Goal: Transaction & Acquisition: Purchase product/service

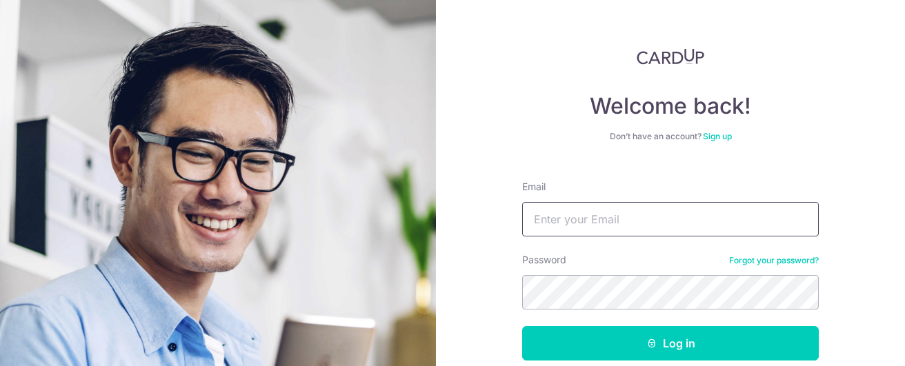
click at [562, 226] on input "Email" at bounding box center [670, 219] width 297 height 34
type input "yuchinkong@gmail.com"
click at [522, 326] on button "Log in" at bounding box center [670, 343] width 297 height 34
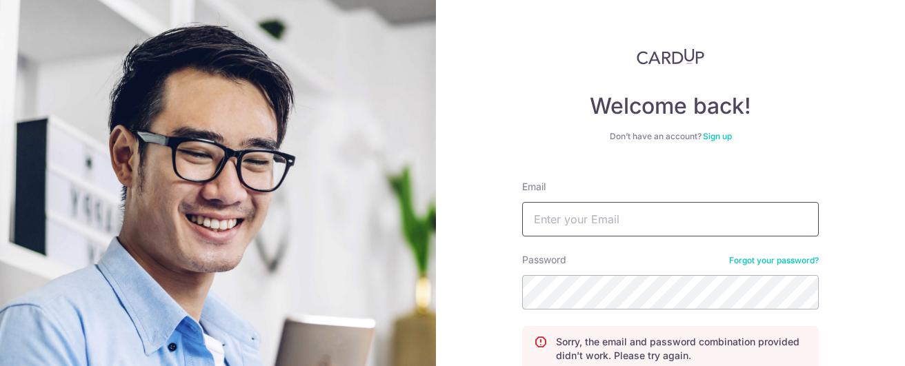
click at [563, 224] on input "Email" at bounding box center [670, 219] width 297 height 34
type input "[EMAIL_ADDRESS][DOMAIN_NAME]"
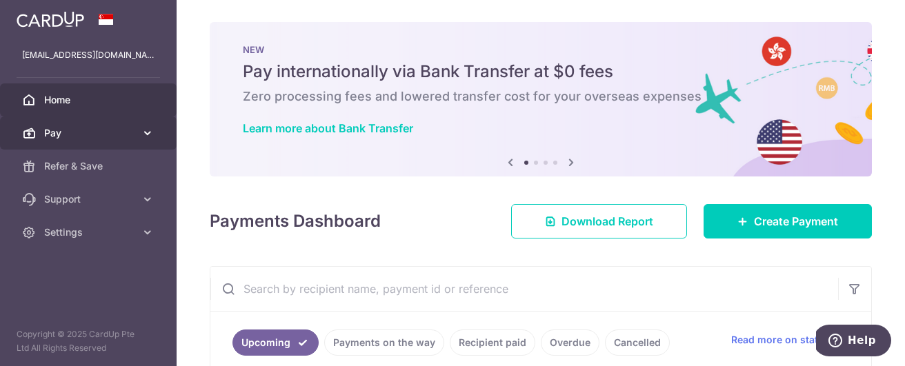
click at [101, 129] on span "Pay" at bounding box center [89, 133] width 91 height 14
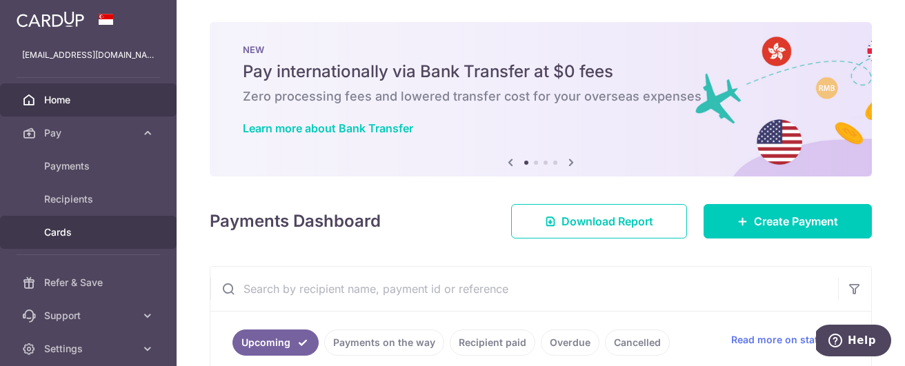
click at [77, 228] on span "Cards" at bounding box center [89, 233] width 91 height 14
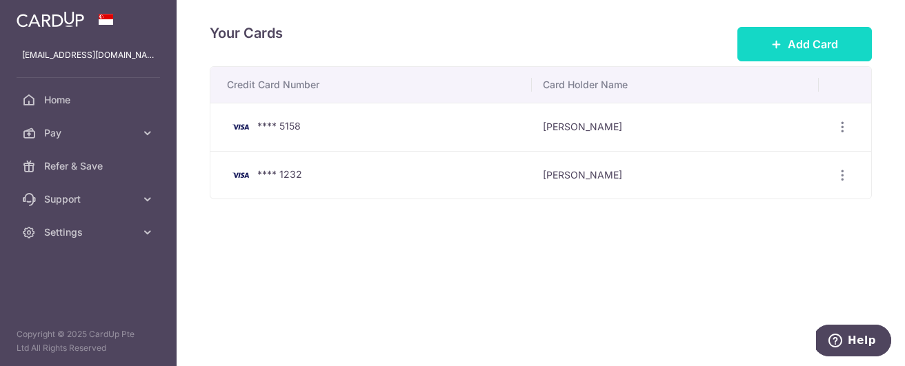
click at [783, 32] on button "Add Card" at bounding box center [805, 44] width 135 height 34
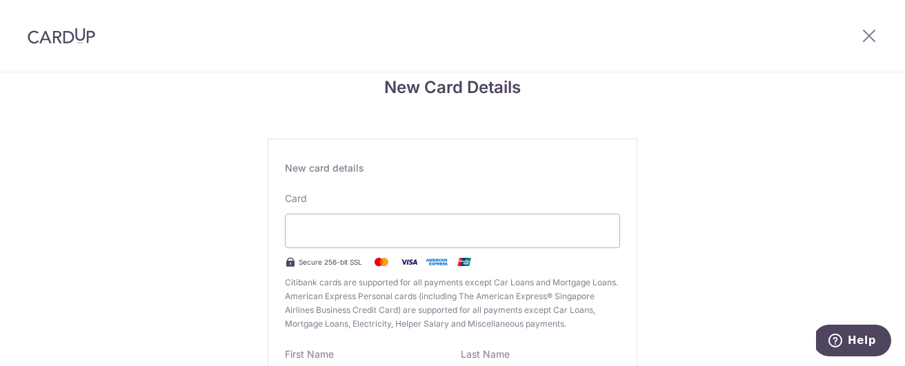
scroll to position [153, 0]
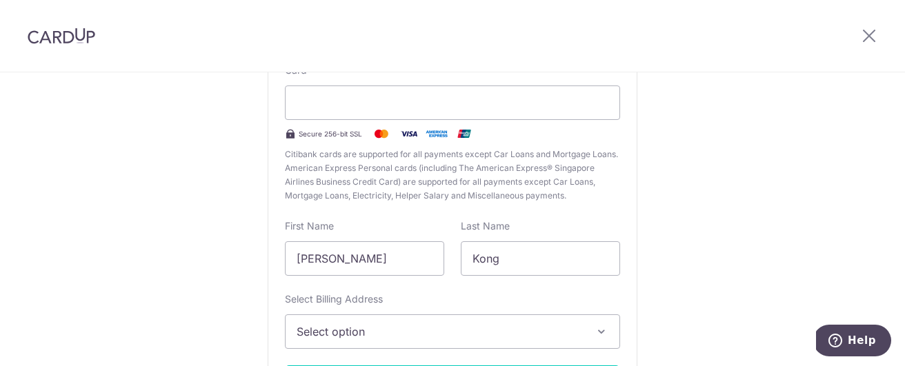
click at [528, 327] on span "Select option" at bounding box center [440, 332] width 287 height 17
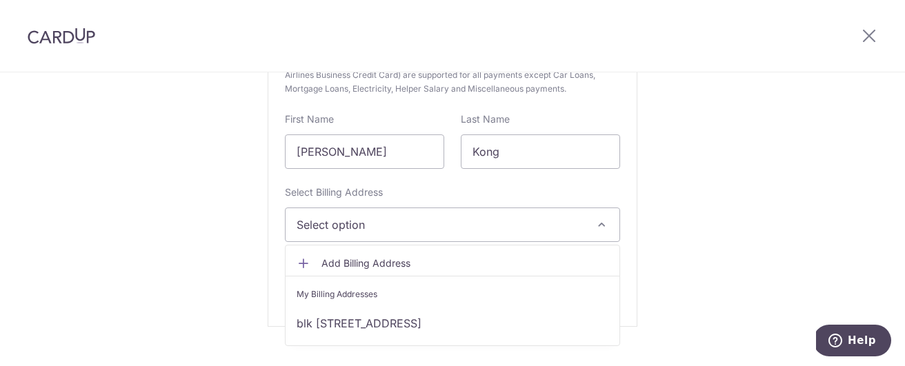
scroll to position [286, 0]
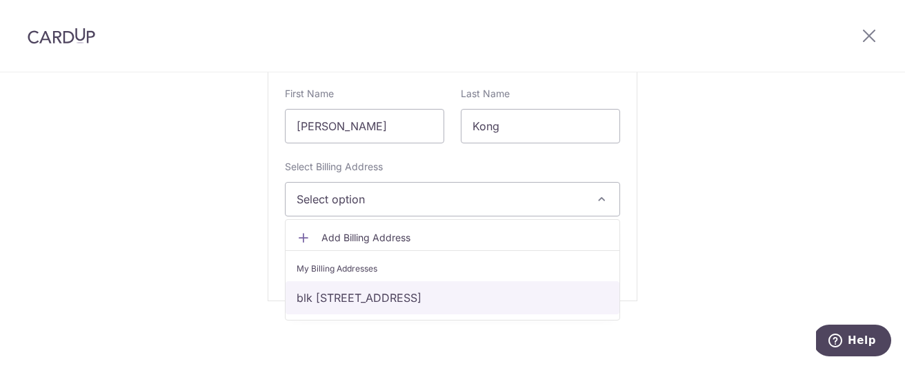
click at [349, 304] on link "blk 548 #04-165, jurong west street 42, Singapore, Singapore-640548" at bounding box center [453, 298] width 334 height 33
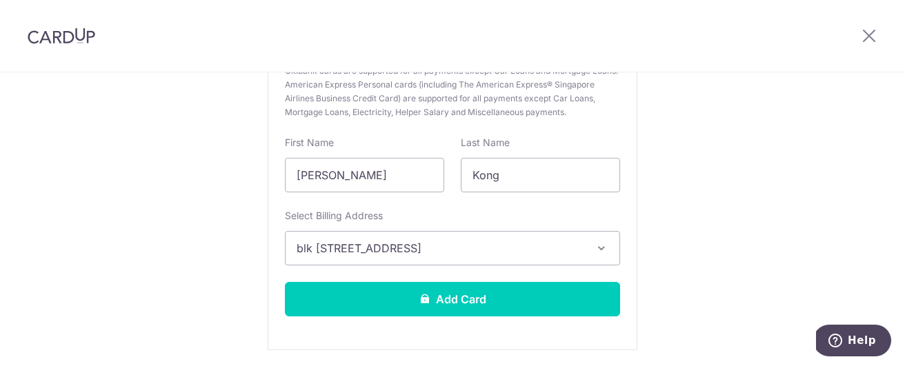
scroll to position [237, 0]
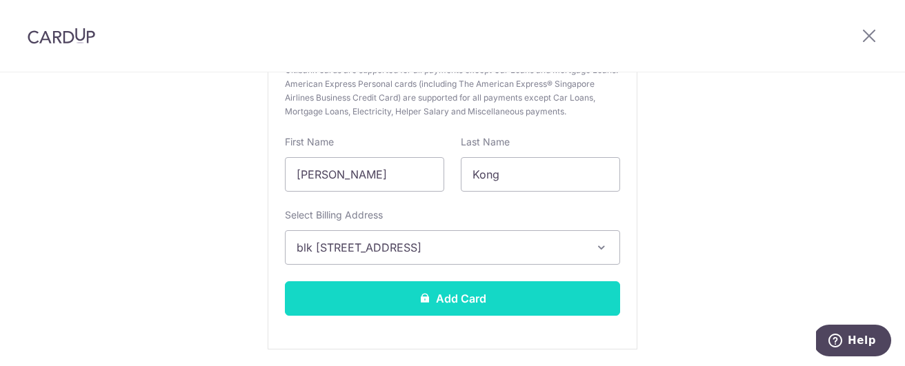
click at [359, 288] on button "Add Card" at bounding box center [452, 299] width 335 height 34
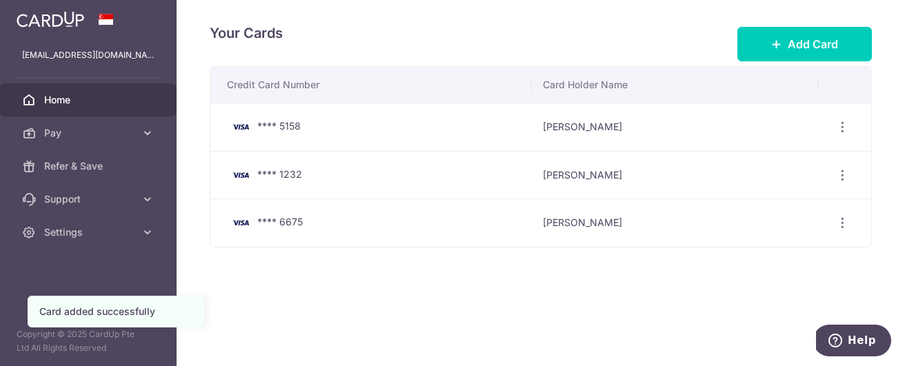
click at [77, 99] on span "Home" at bounding box center [89, 100] width 91 height 14
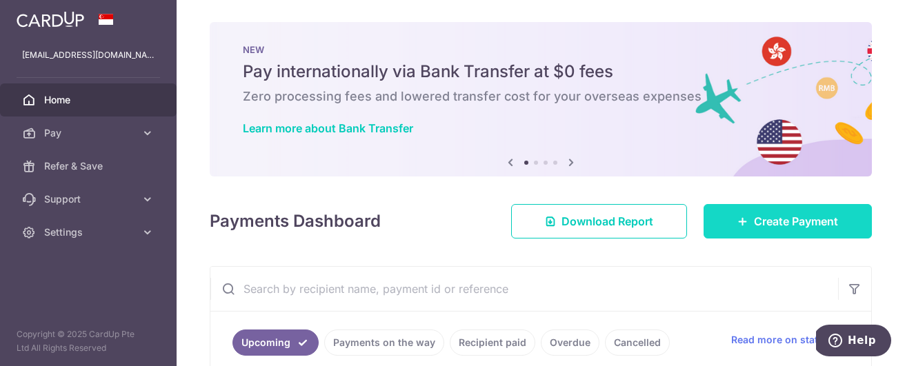
click at [762, 218] on span "Create Payment" at bounding box center [796, 221] width 84 height 17
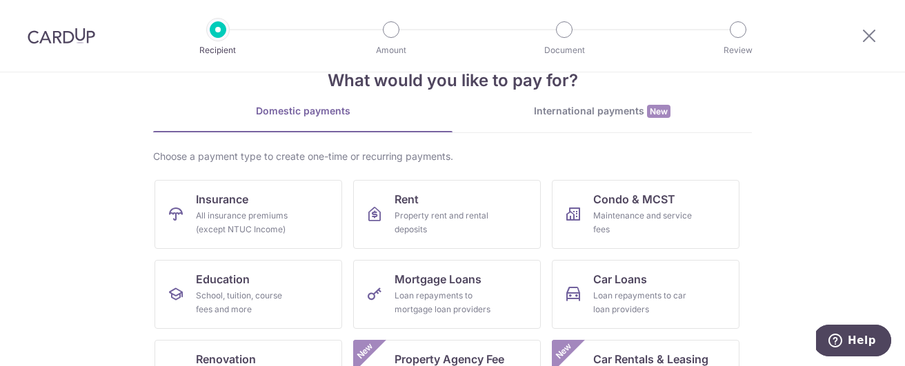
scroll to position [48, 0]
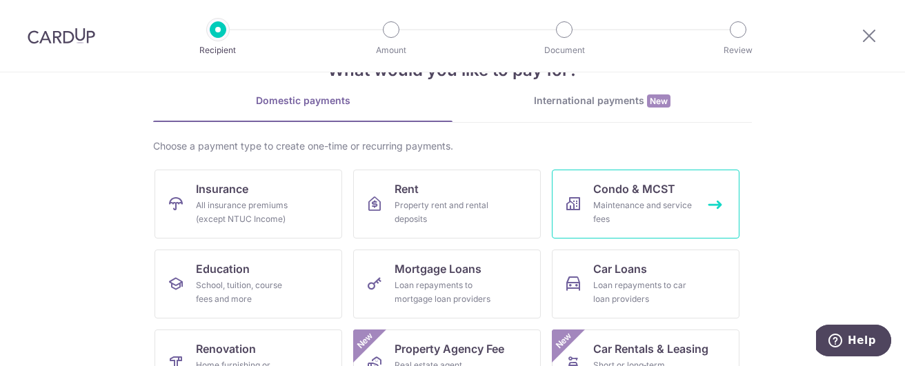
click at [636, 184] on span "Condo & MCST" at bounding box center [634, 189] width 82 height 17
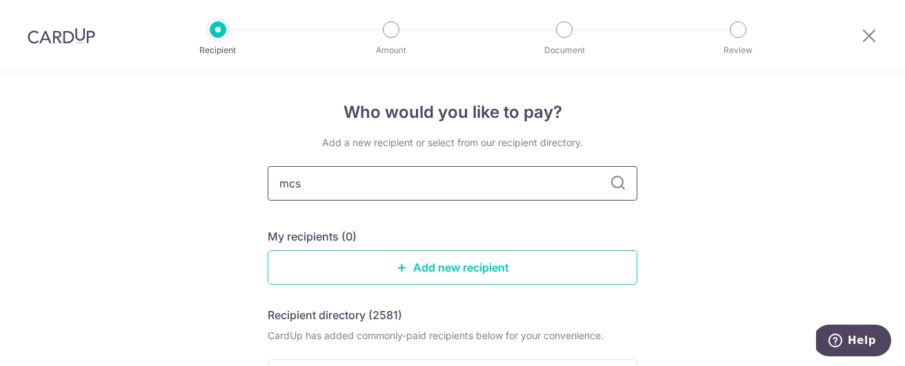
type input "mcst"
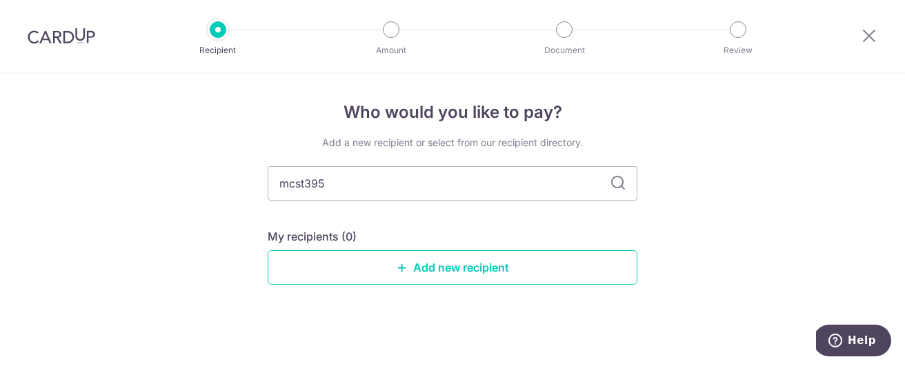
type input "mcst3951"
click at [616, 187] on icon at bounding box center [618, 183] width 17 height 17
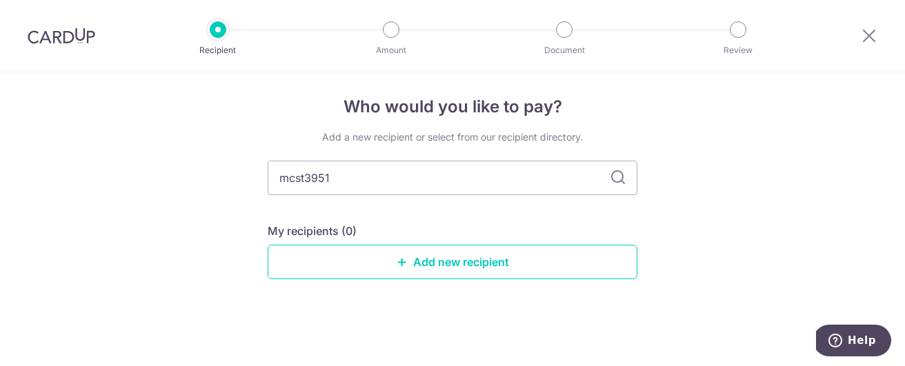
click at [616, 182] on icon at bounding box center [618, 178] width 17 height 17
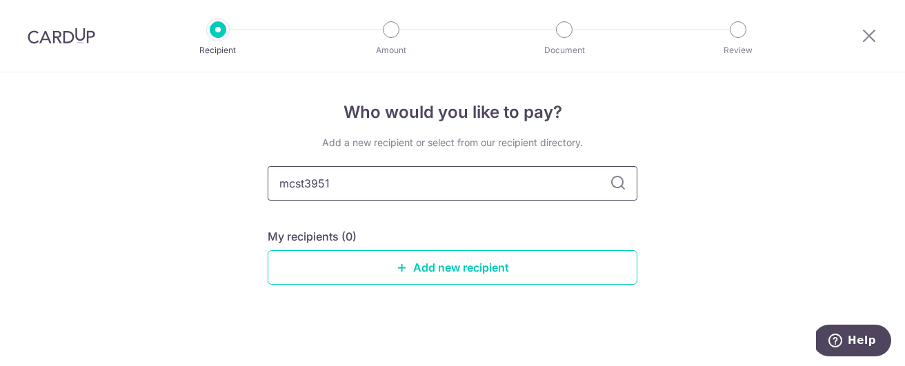
click at [443, 182] on input "mcst3951" at bounding box center [453, 183] width 370 height 34
type input "m"
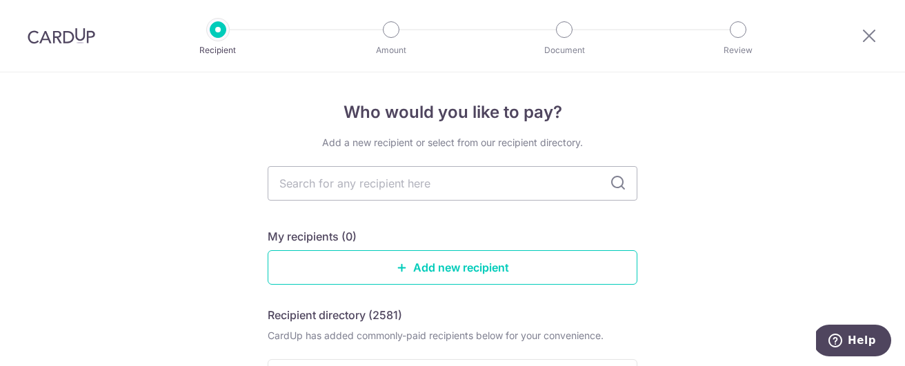
type input "3"
type input "3951"
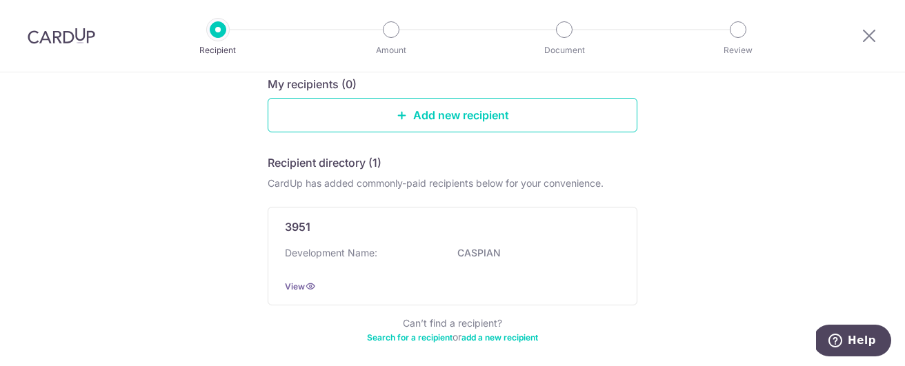
scroll to position [153, 0]
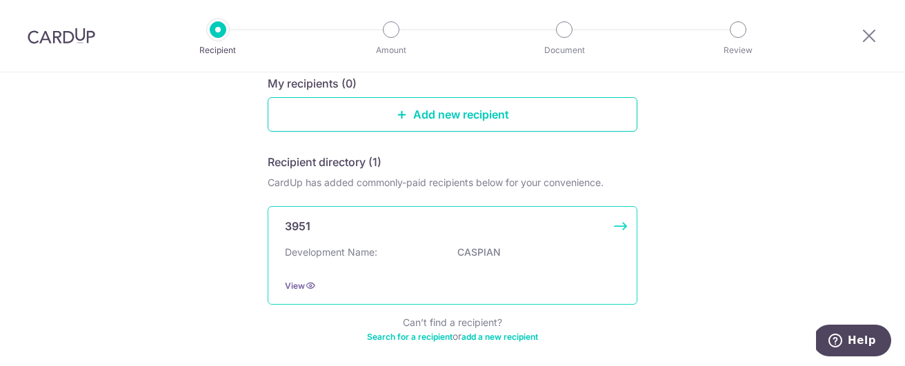
click at [362, 237] on div "3951 Development Name: CASPIAN View" at bounding box center [453, 255] width 370 height 99
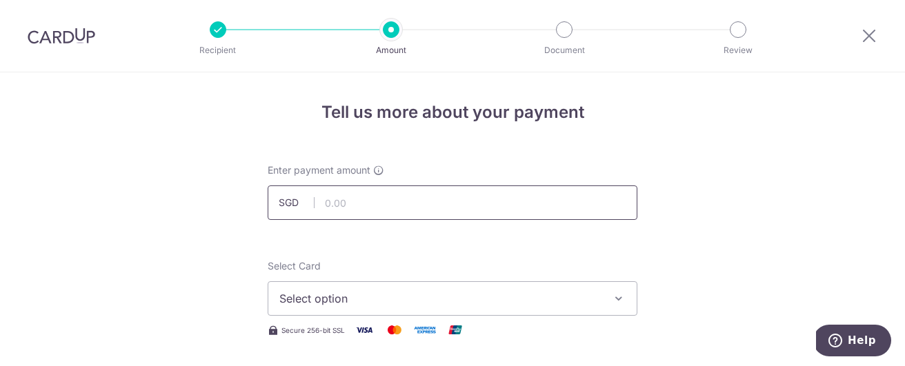
click at [328, 200] on input "text" at bounding box center [453, 203] width 370 height 34
type input "1,236.06"
click at [333, 298] on span "Select option" at bounding box center [440, 298] width 322 height 17
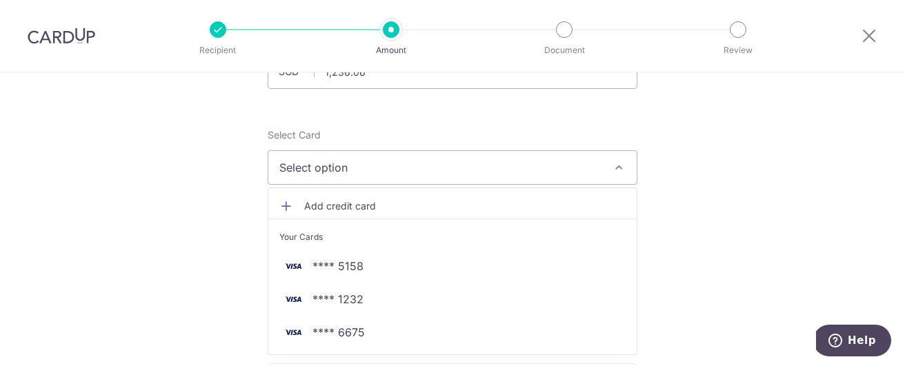
scroll to position [146, 0]
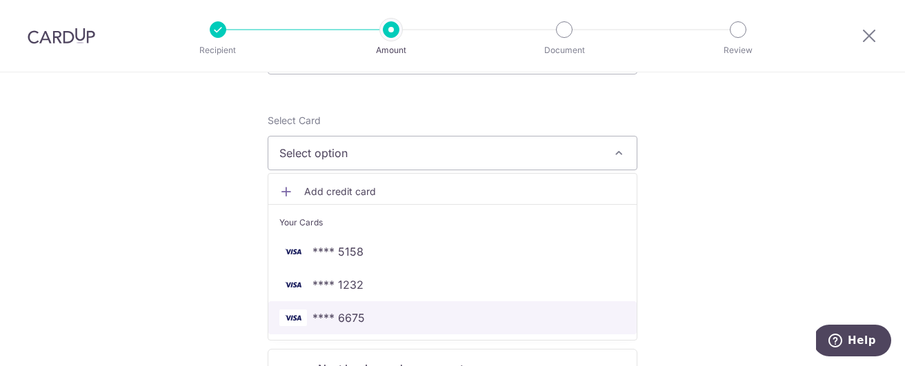
click at [365, 321] on span "**** 6675" at bounding box center [452, 318] width 346 height 17
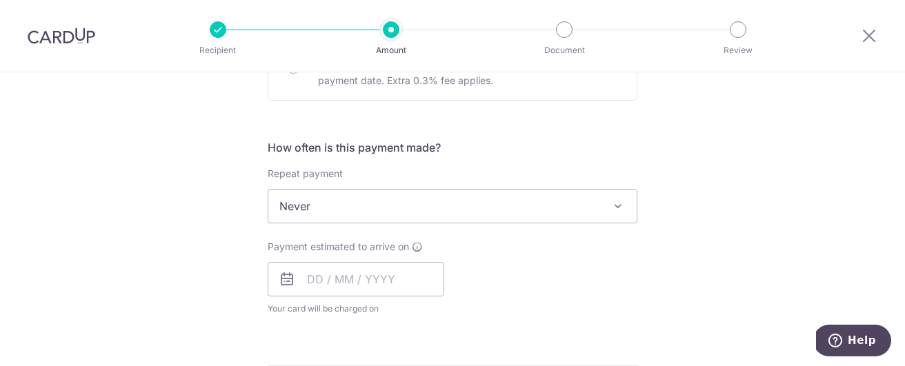
scroll to position [475, 0]
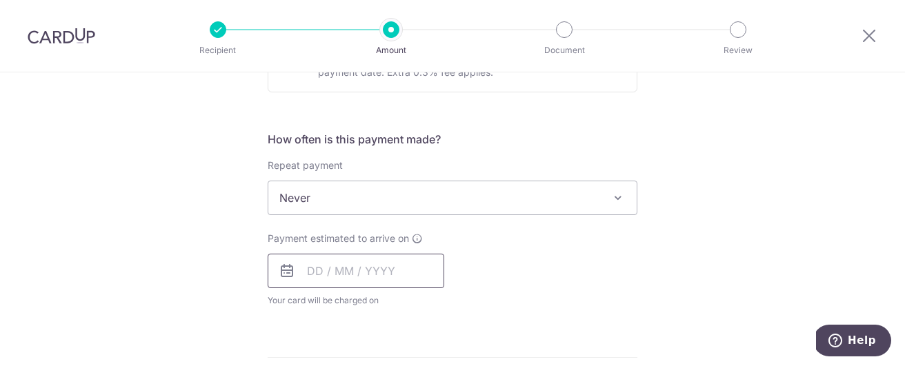
click at [309, 274] on input "text" at bounding box center [356, 271] width 177 height 34
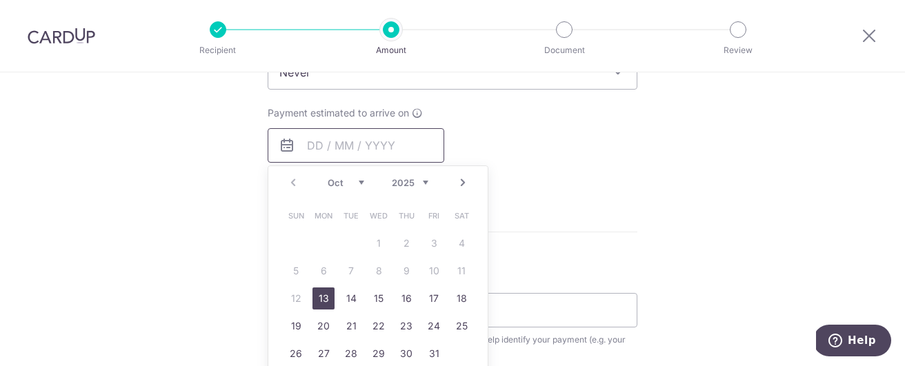
scroll to position [602, 0]
click at [324, 293] on link "13" at bounding box center [324, 297] width 22 height 22
type input "[DATE]"
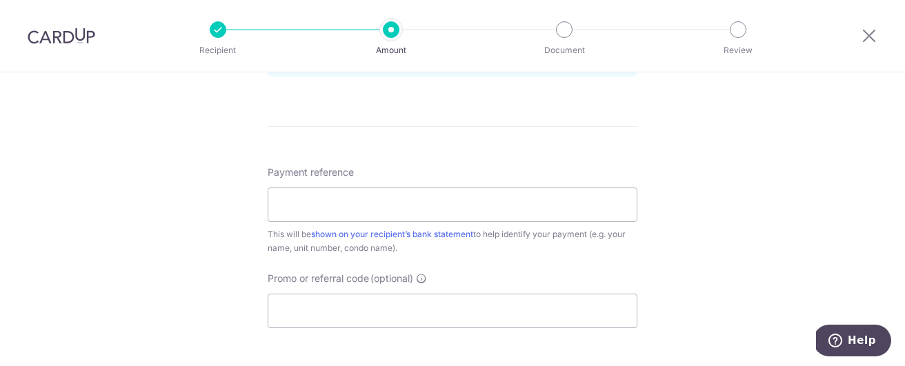
scroll to position [769, 0]
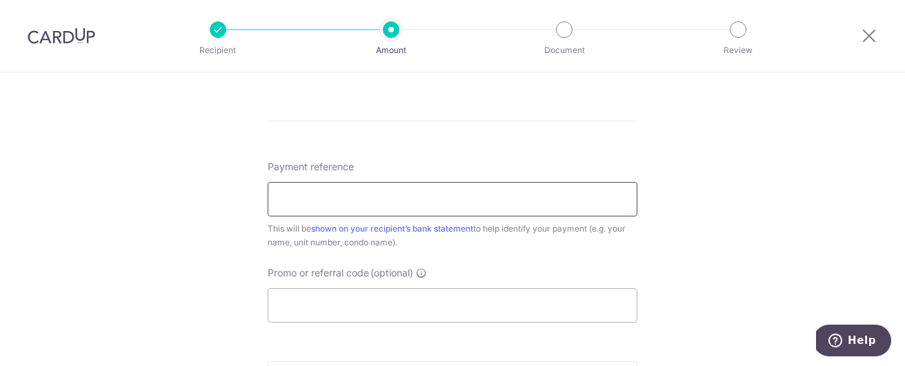
click at [515, 207] on input "Payment reference" at bounding box center [453, 199] width 370 height 34
type input "60-04-39"
click at [442, 306] on input "Promo or referral code (optional)" at bounding box center [453, 305] width 370 height 34
paste input "3HOME25R"
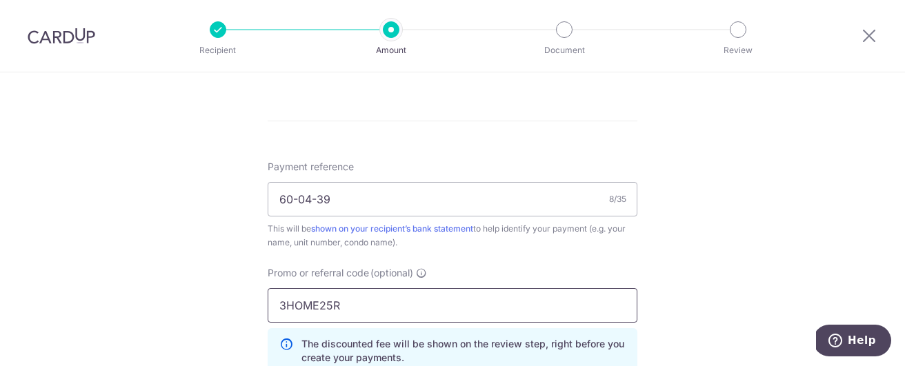
type input "3HOME25R"
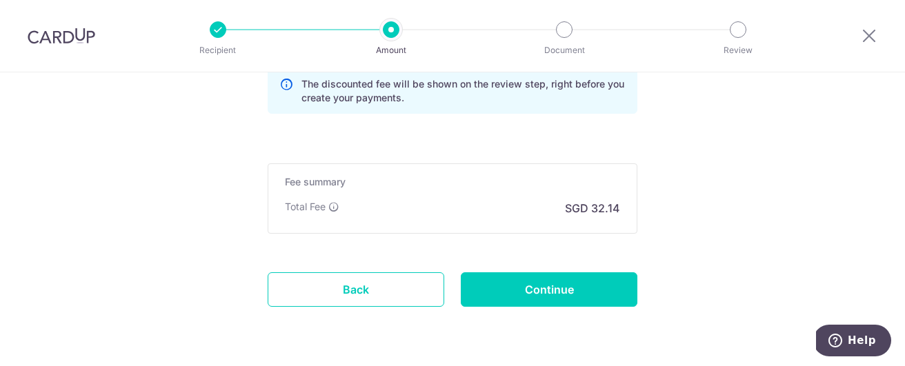
scroll to position [1030, 0]
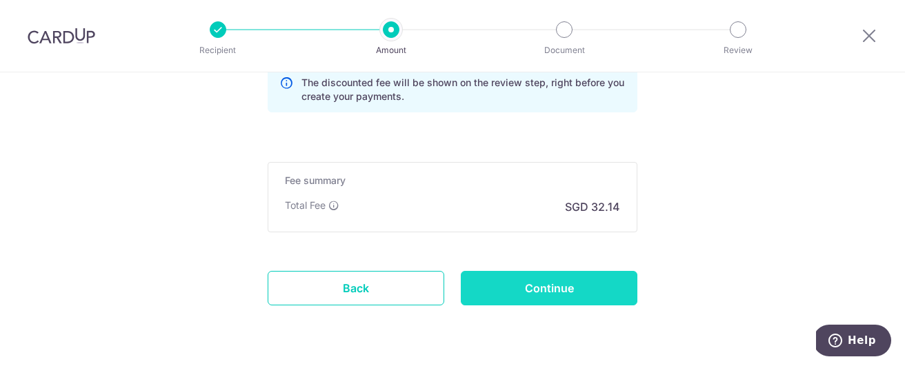
click at [573, 287] on input "Continue" at bounding box center [549, 288] width 177 height 34
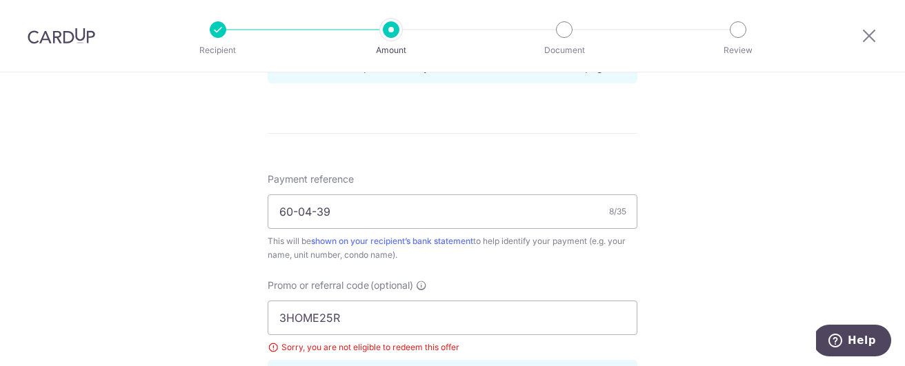
scroll to position [751, 0]
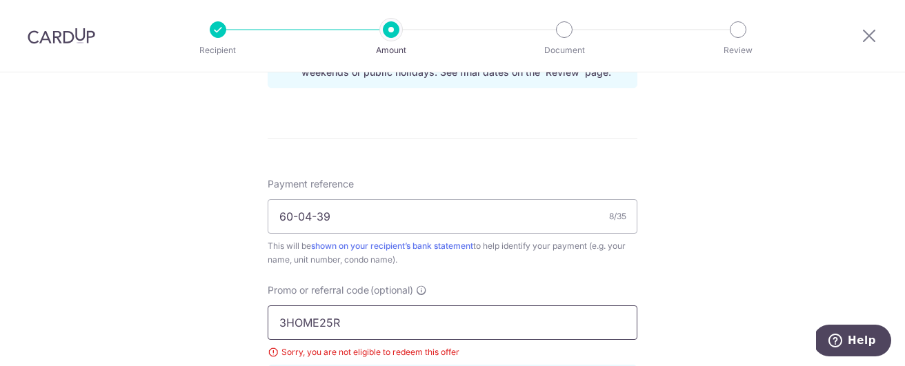
drag, startPoint x: 358, startPoint y: 322, endPoint x: 221, endPoint y: 315, distance: 136.8
click at [221, 315] on div "Tell us more about your payment Enter payment amount SGD 1,236.06 1236.06 Selec…" at bounding box center [452, 14] width 905 height 1386
type input "OCBC155"
click at [139, 298] on div "Tell us more about your payment Enter payment amount SGD 1,236.06 1236.06 Selec…" at bounding box center [452, 14] width 905 height 1386
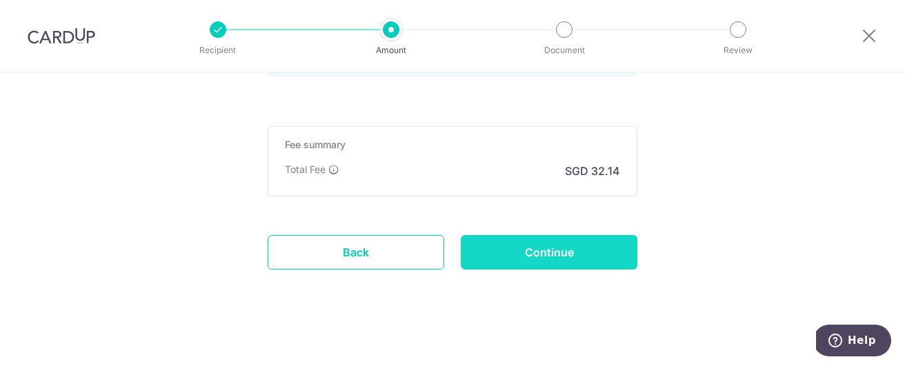
scroll to position [1092, 0]
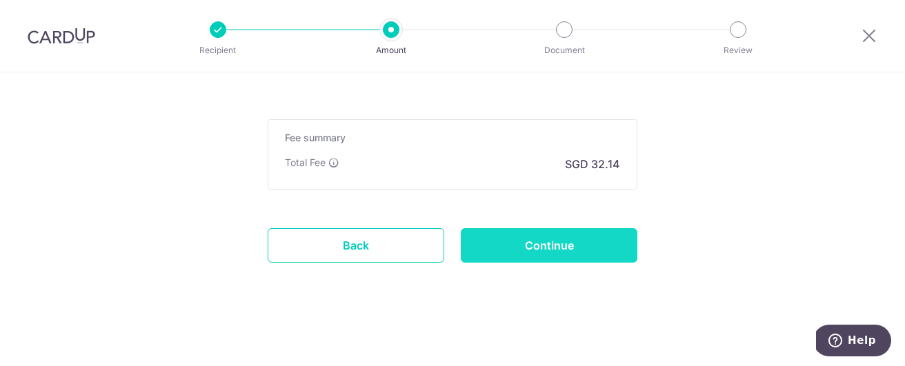
click at [544, 245] on input "Continue" at bounding box center [549, 245] width 177 height 34
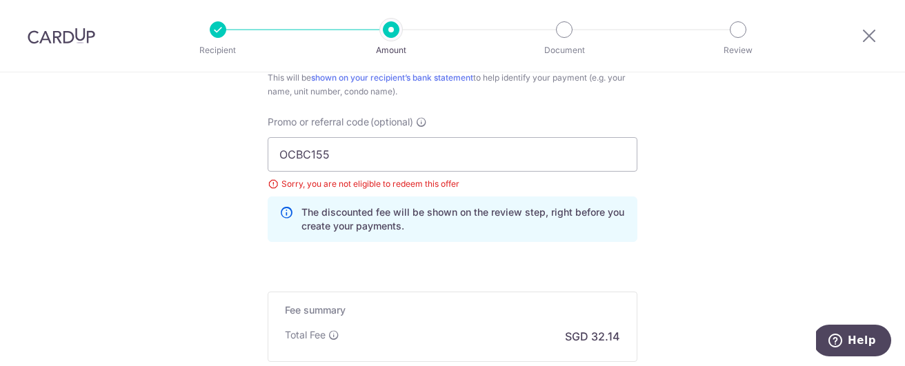
scroll to position [909, 0]
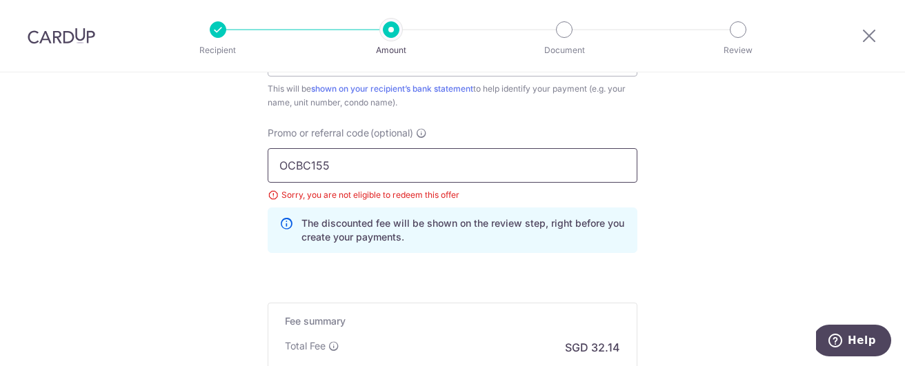
click at [337, 163] on input "OCBC155" at bounding box center [453, 165] width 370 height 34
type input "OCBC195"
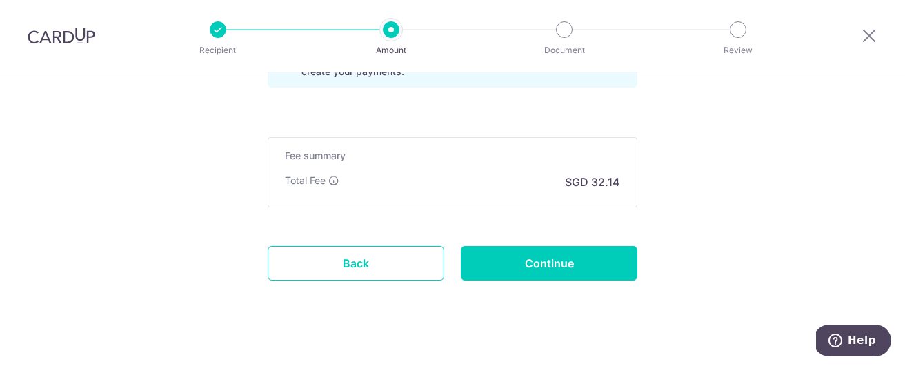
scroll to position [1092, 0]
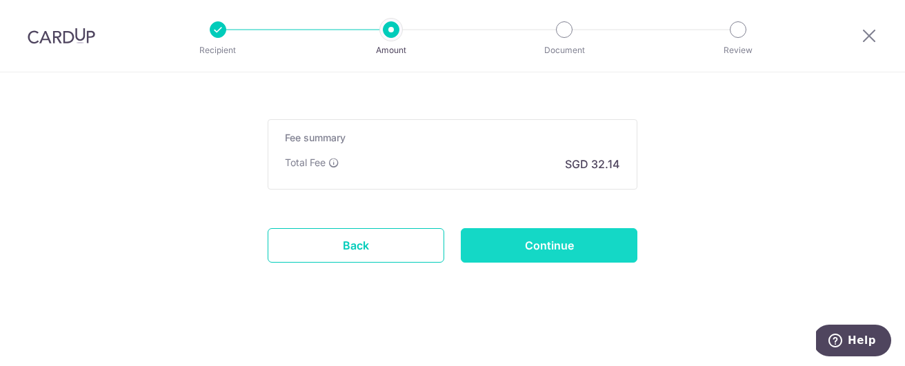
click at [587, 241] on input "Continue" at bounding box center [549, 245] width 177 height 34
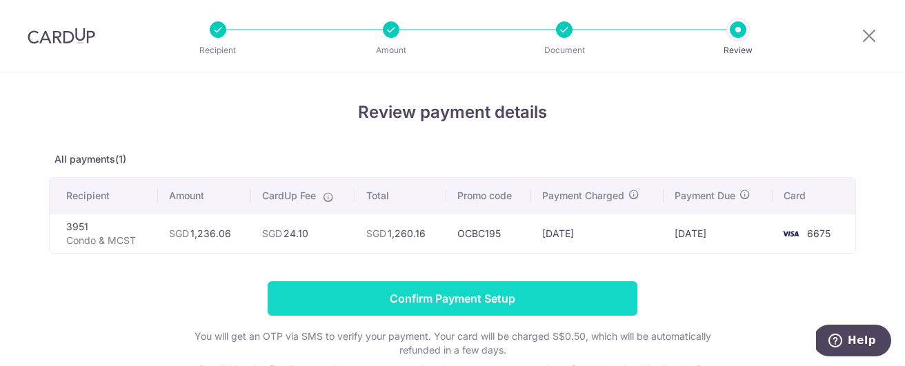
click at [388, 299] on input "Confirm Payment Setup" at bounding box center [453, 299] width 370 height 34
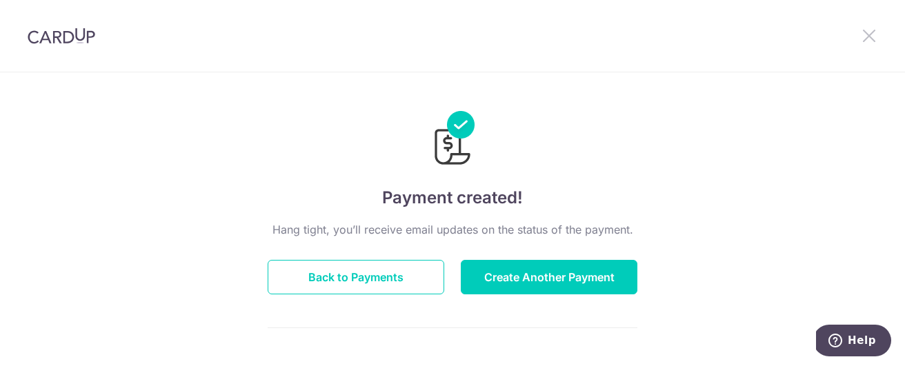
click at [867, 34] on icon at bounding box center [869, 35] width 17 height 17
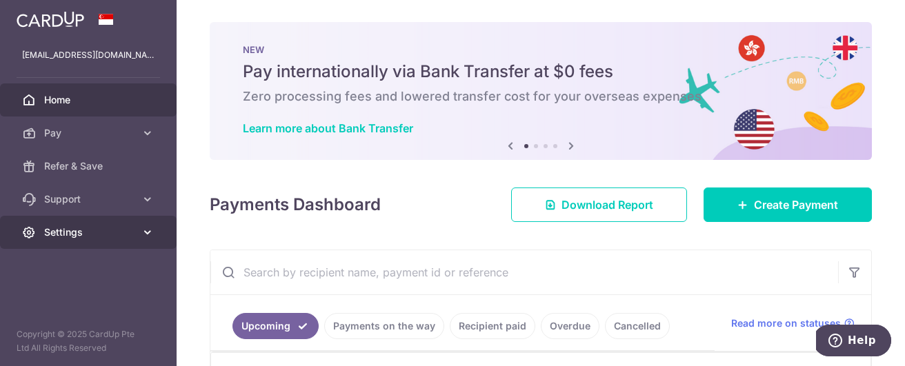
click at [135, 239] on link "Settings" at bounding box center [88, 232] width 177 height 33
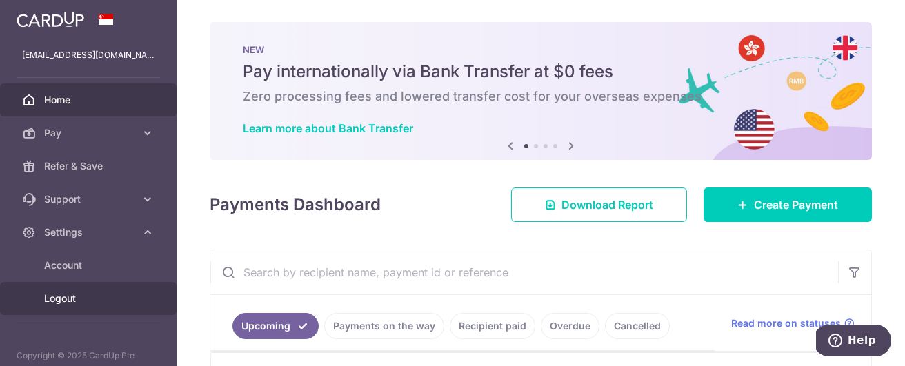
click at [80, 303] on span "Logout" at bounding box center [89, 299] width 91 height 14
